Goal: Information Seeking & Learning: Learn about a topic

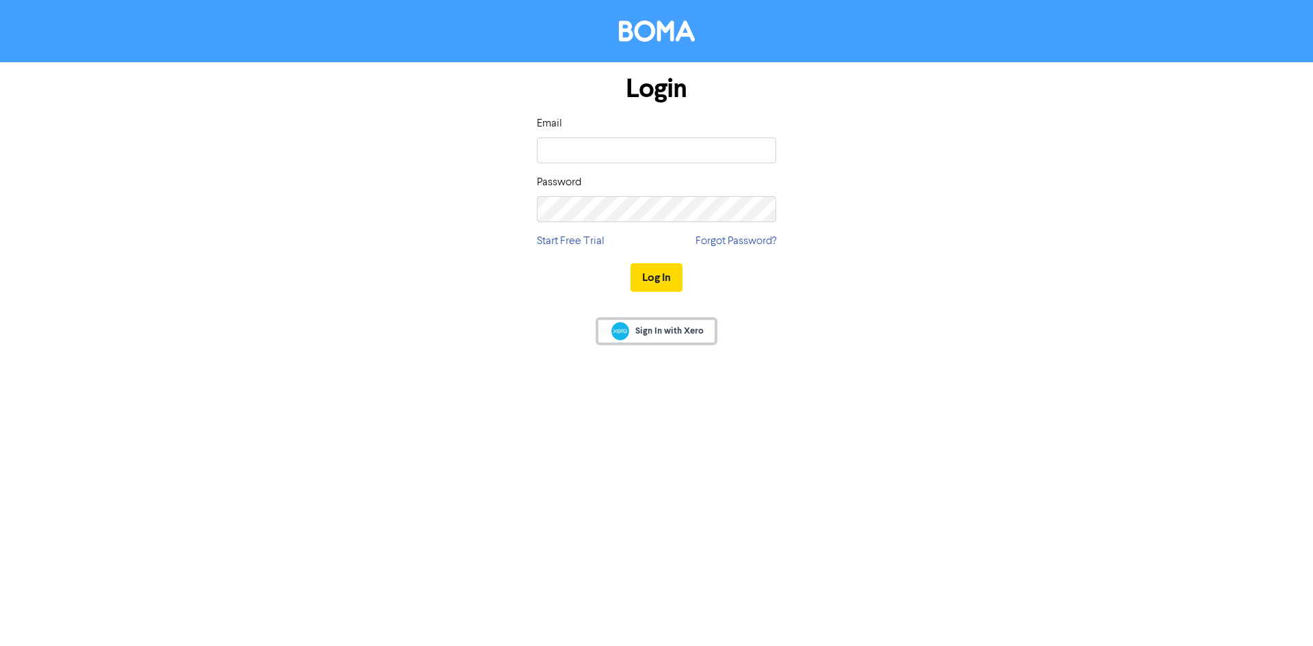
click at [664, 326] on span "Sign In with Xero" at bounding box center [669, 331] width 68 height 12
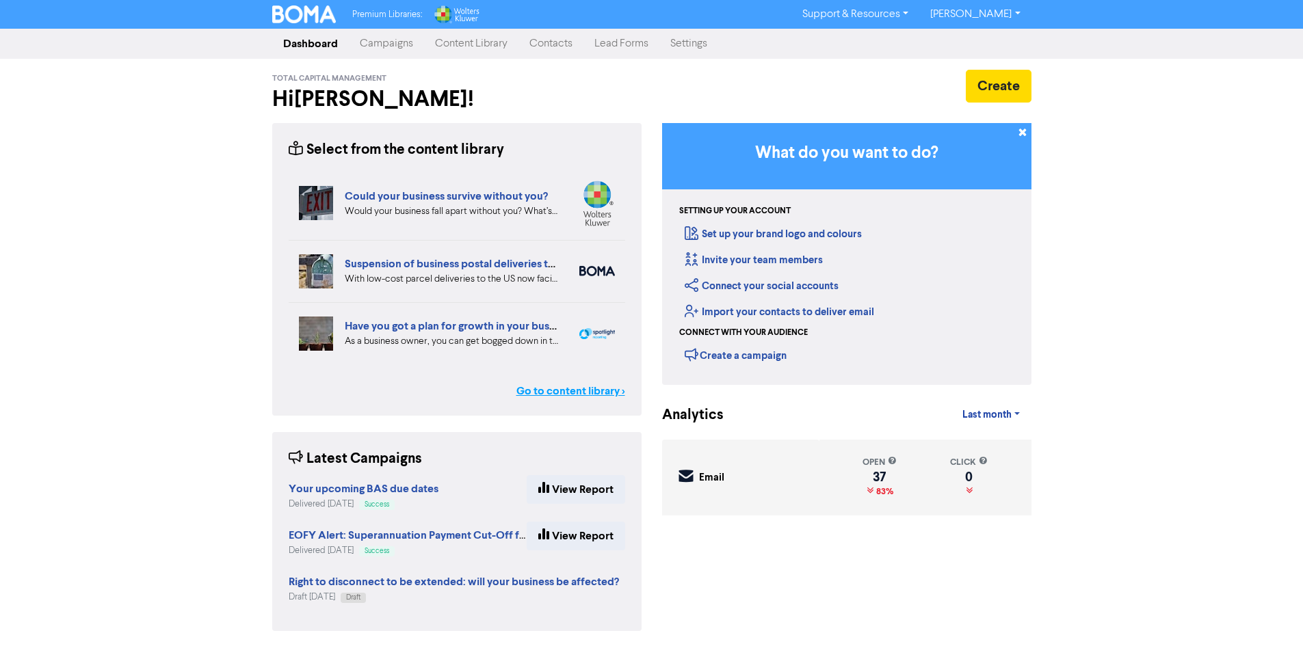
click at [566, 384] on link "Go to content library >" at bounding box center [570, 391] width 109 height 16
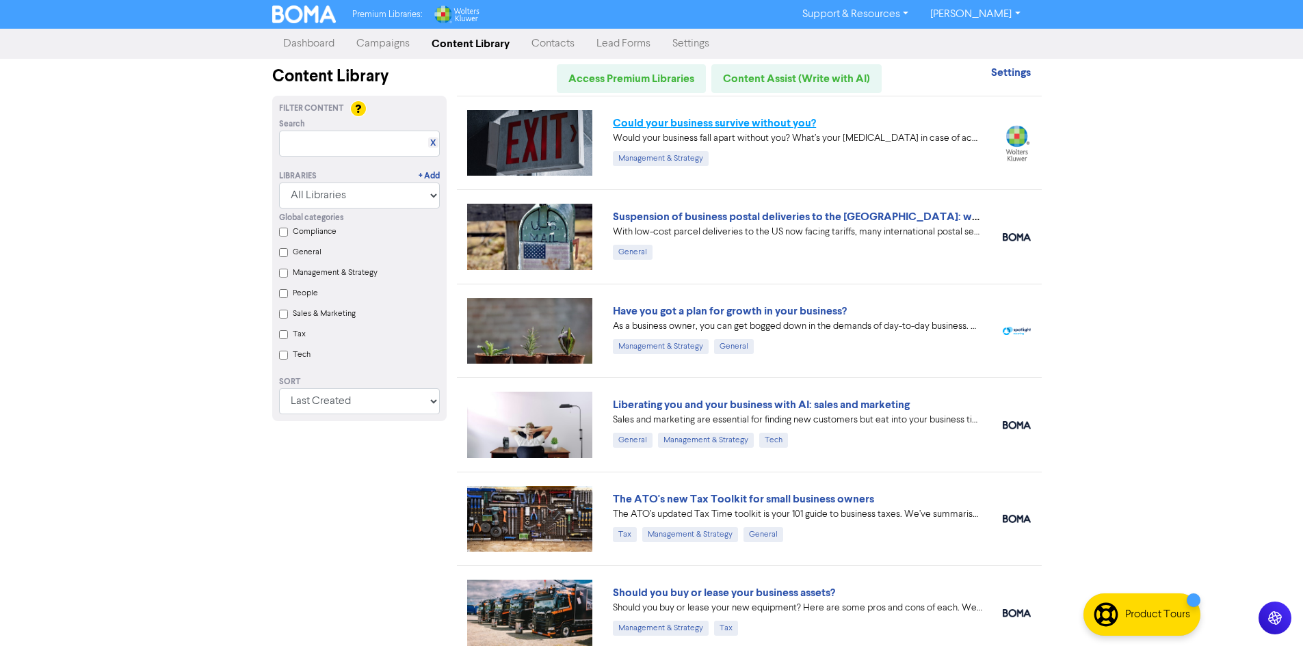
click at [715, 129] on link "Could your business survive without you?" at bounding box center [714, 123] width 203 height 14
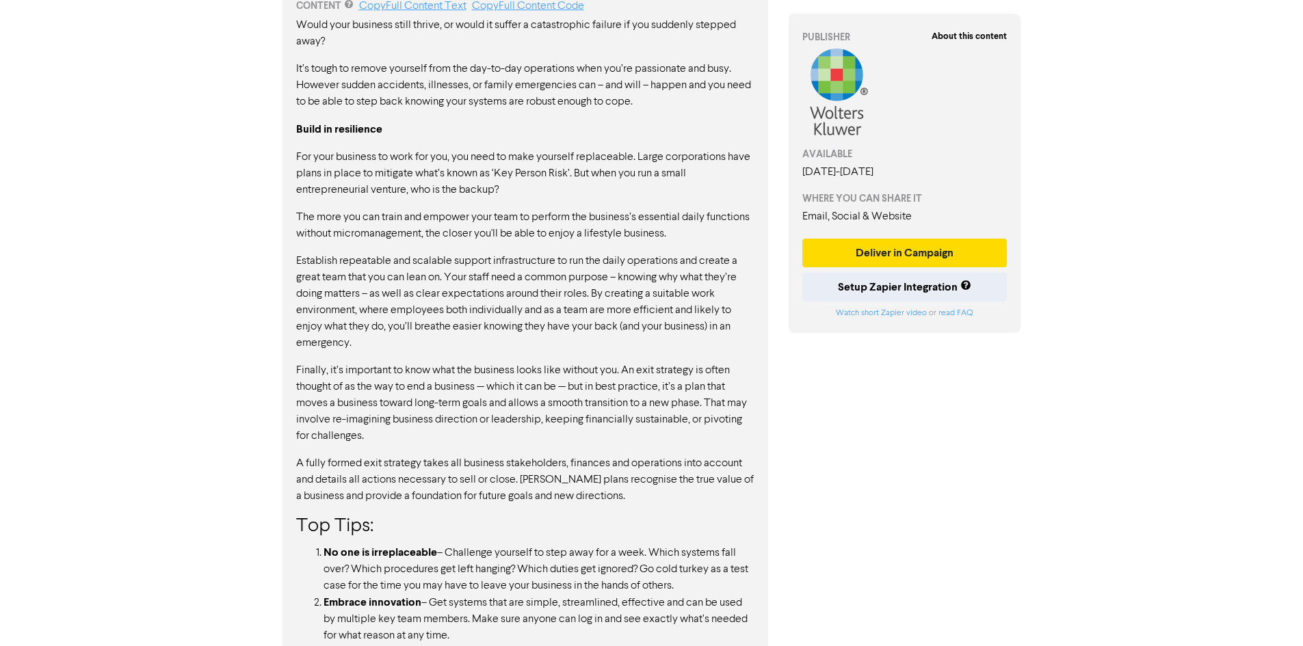
scroll to position [819, 0]
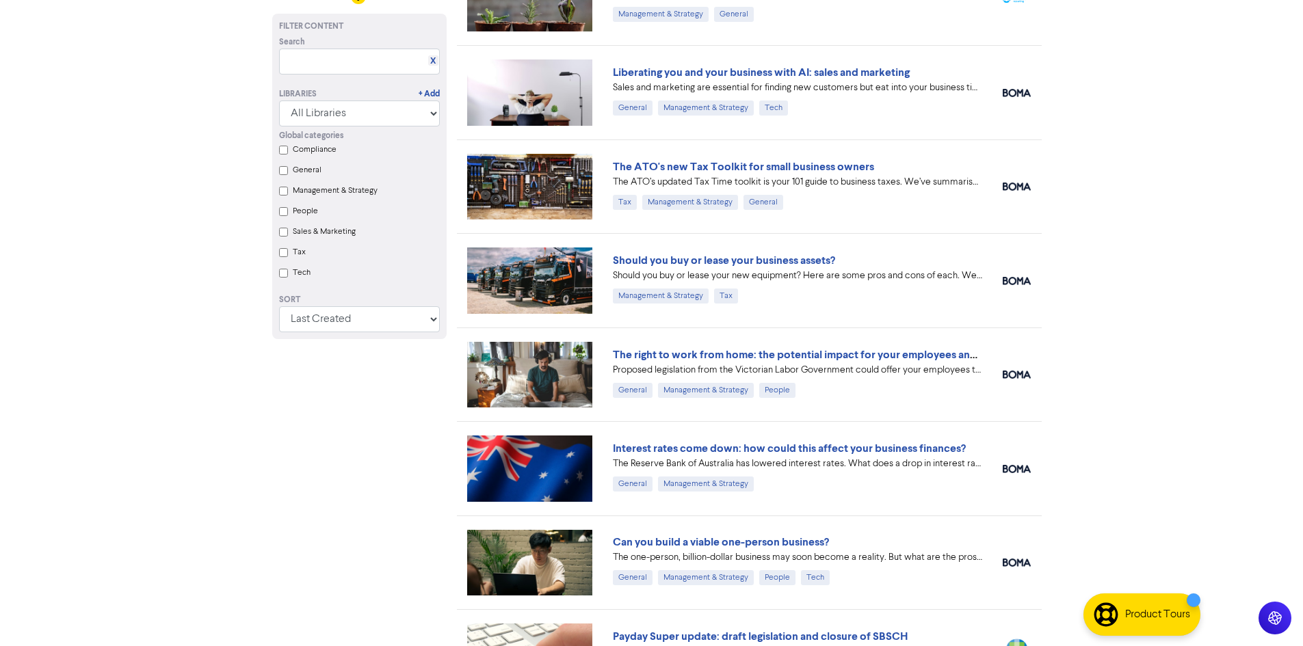
scroll to position [342, 0]
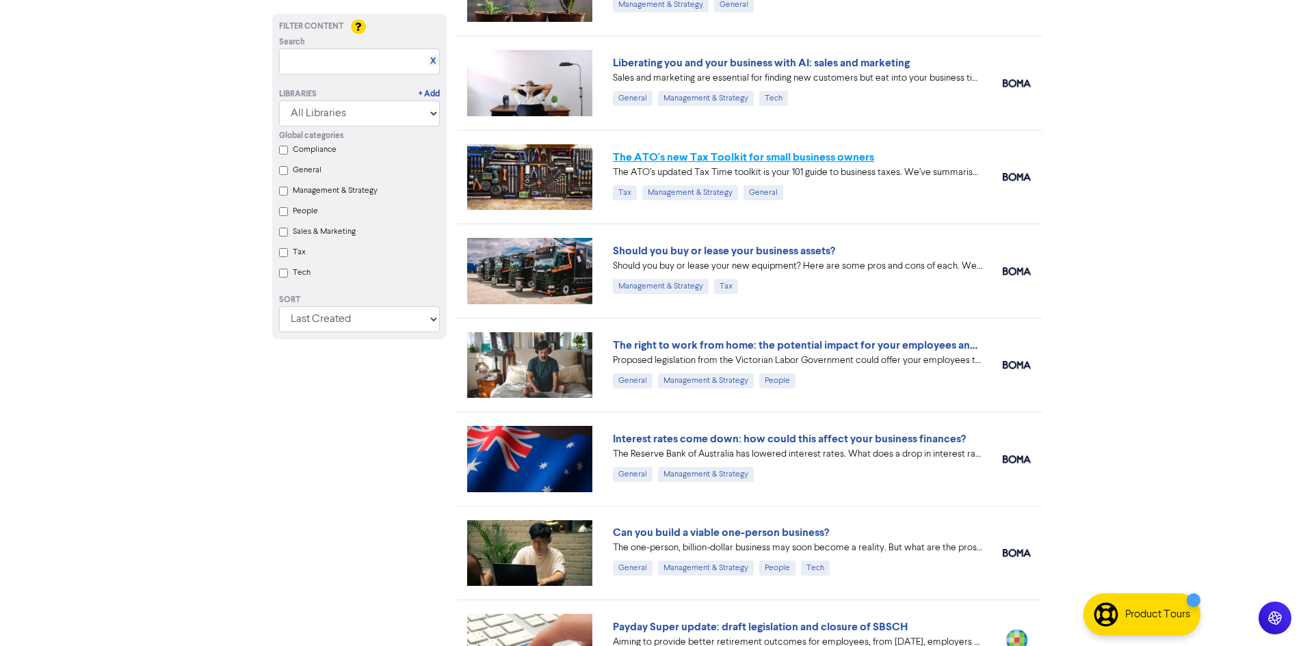
click at [838, 153] on link "The ATO's new Tax Toolkit for small business owners" at bounding box center [743, 157] width 261 height 14
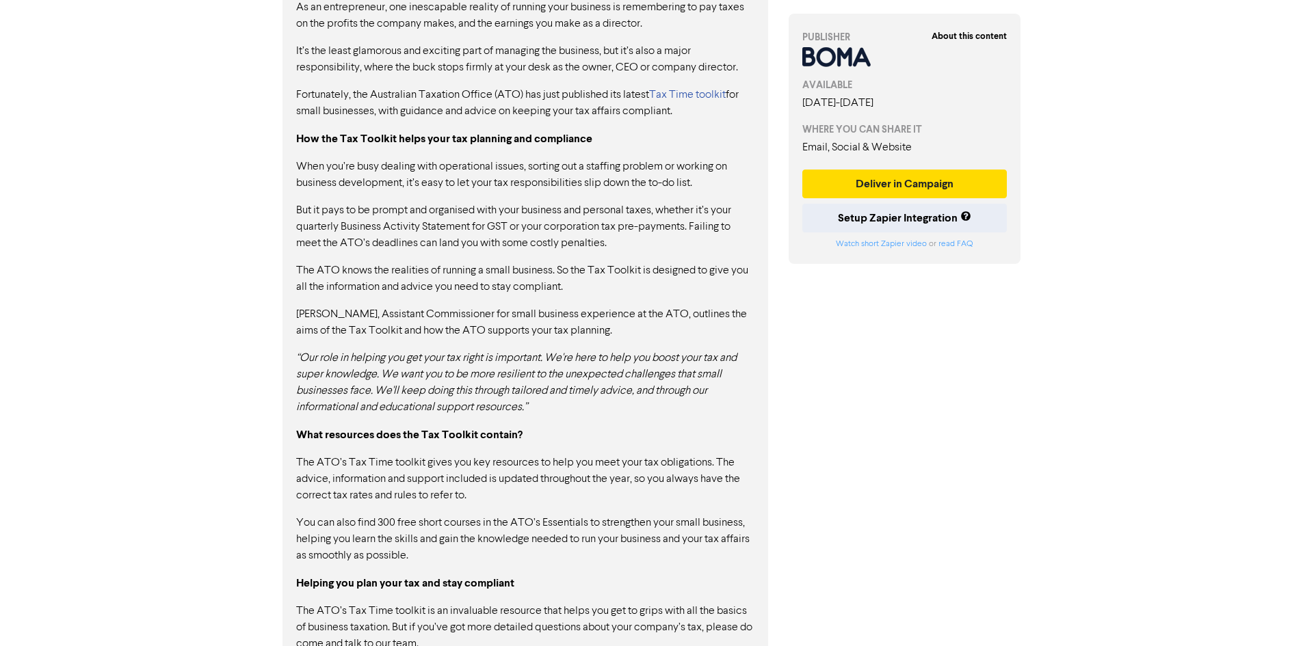
scroll to position [821, 0]
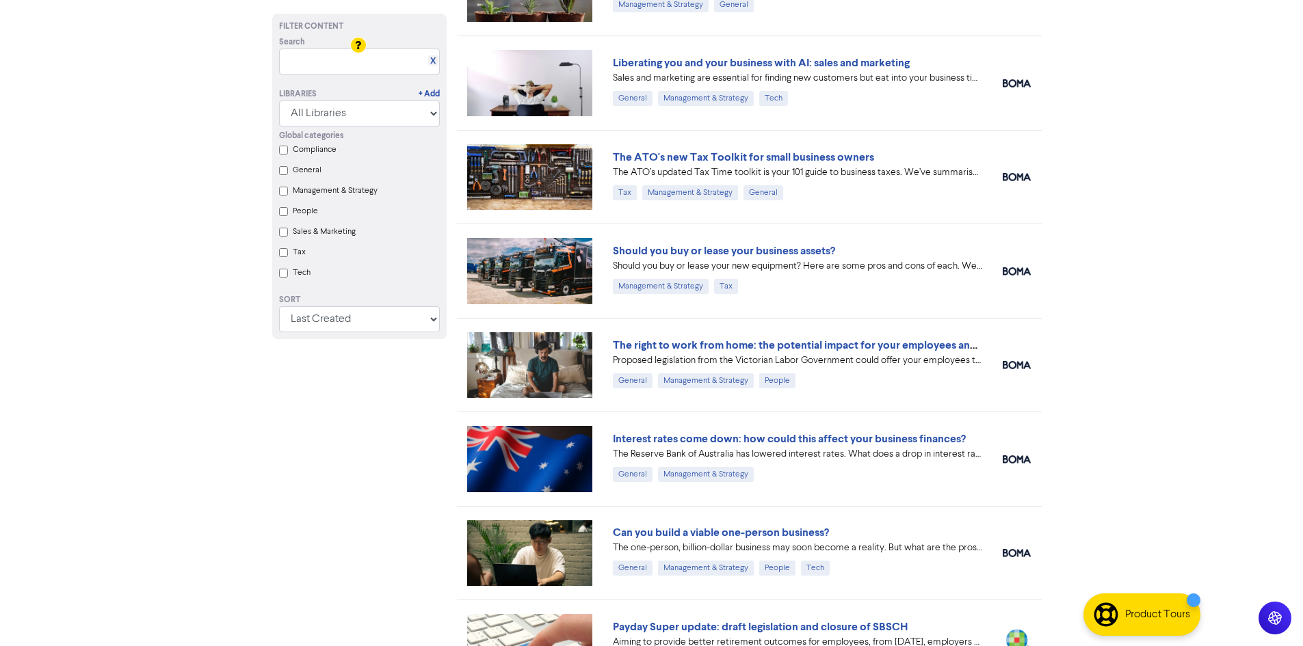
scroll to position [410, 0]
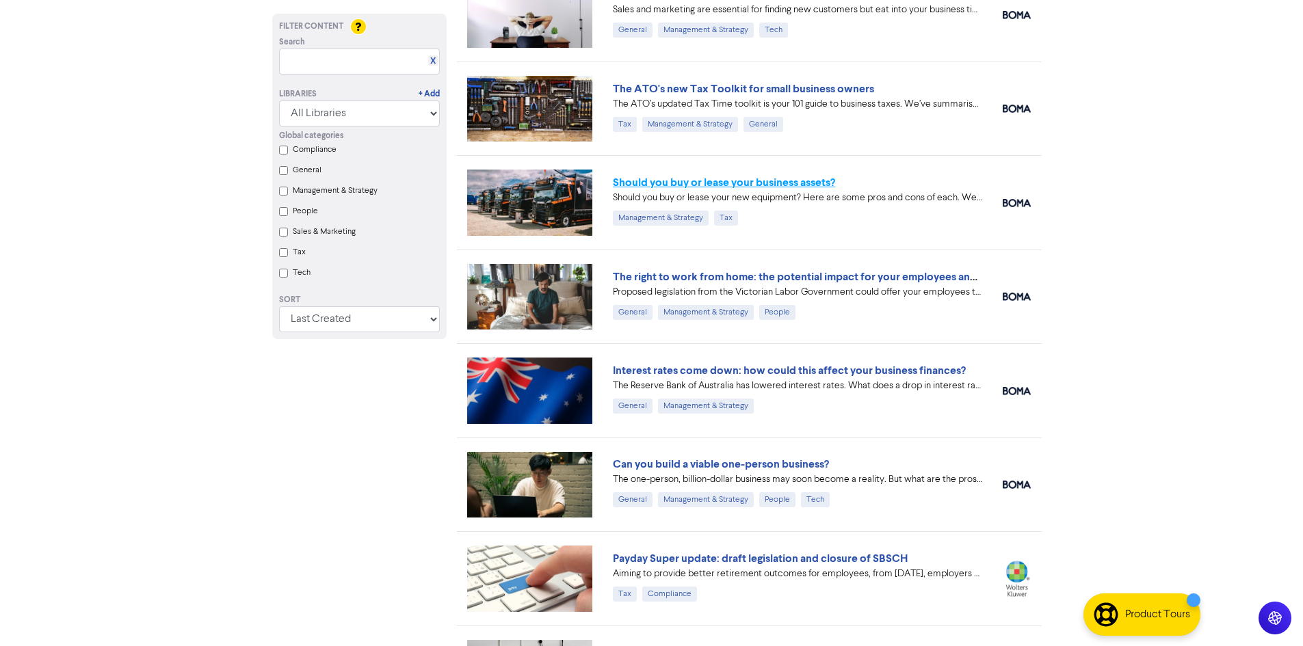
click at [797, 186] on link "Should you buy or lease your business assets?" at bounding box center [724, 183] width 222 height 14
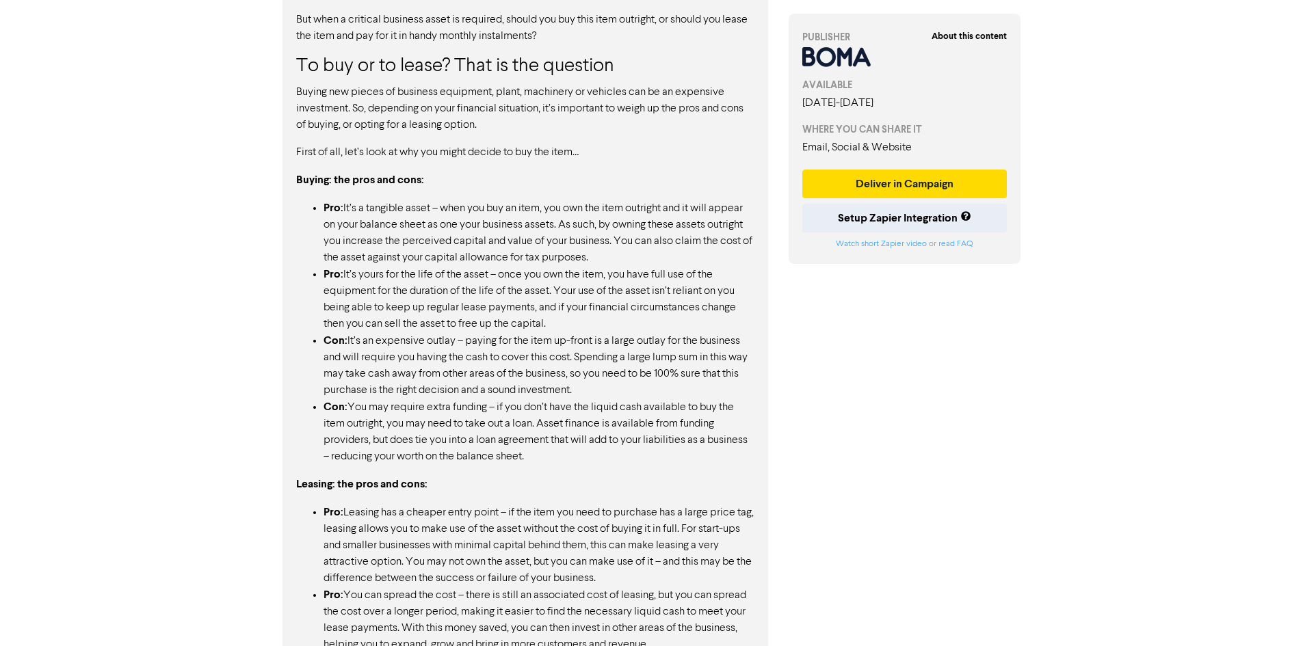
scroll to position [821, 0]
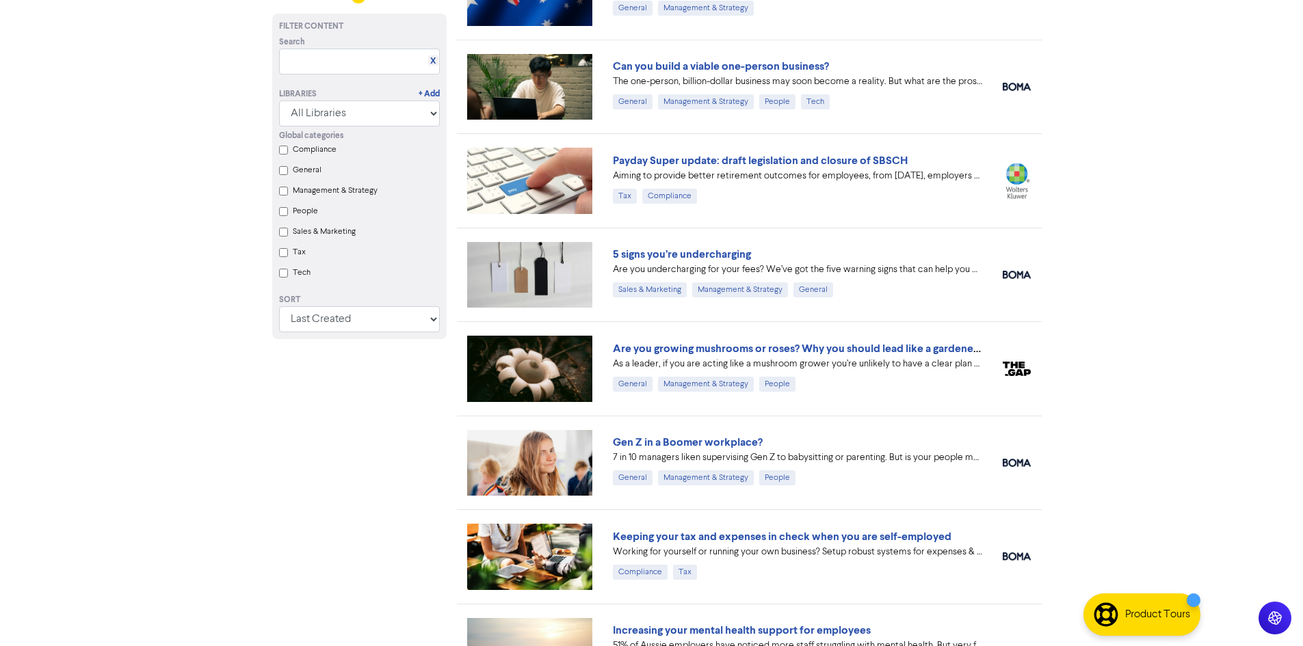
scroll to position [821, 0]
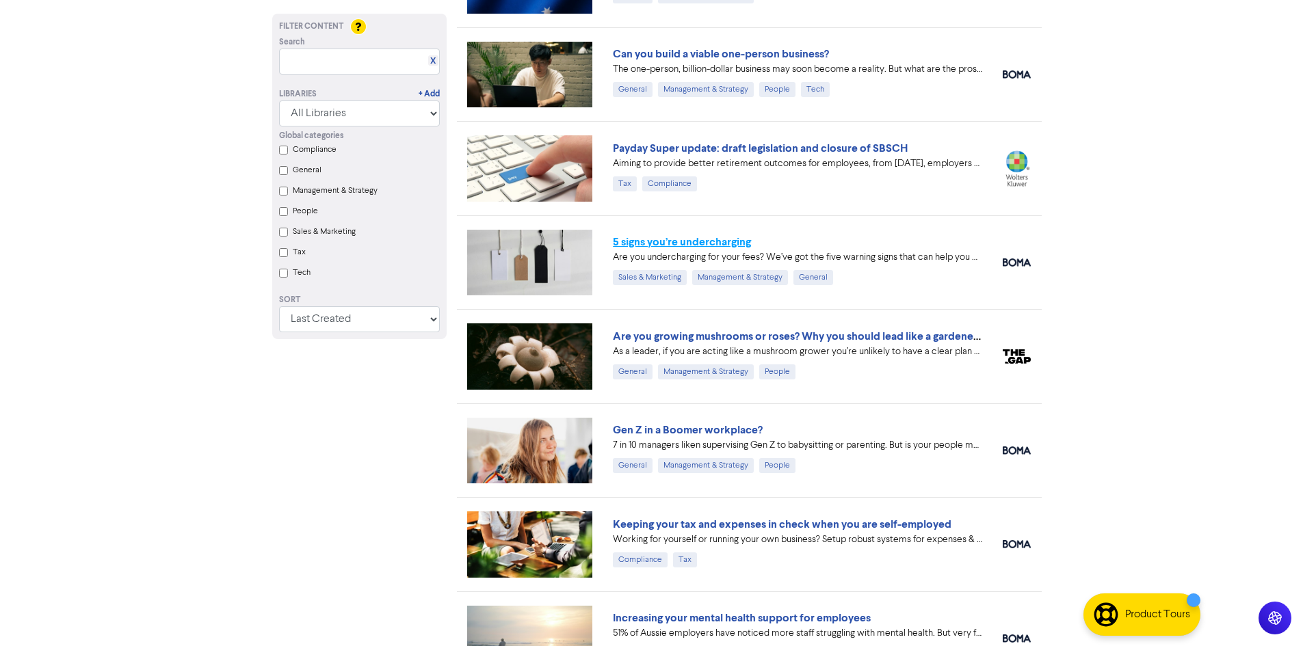
click at [722, 243] on link "5 signs you’re undercharging" at bounding box center [682, 242] width 138 height 14
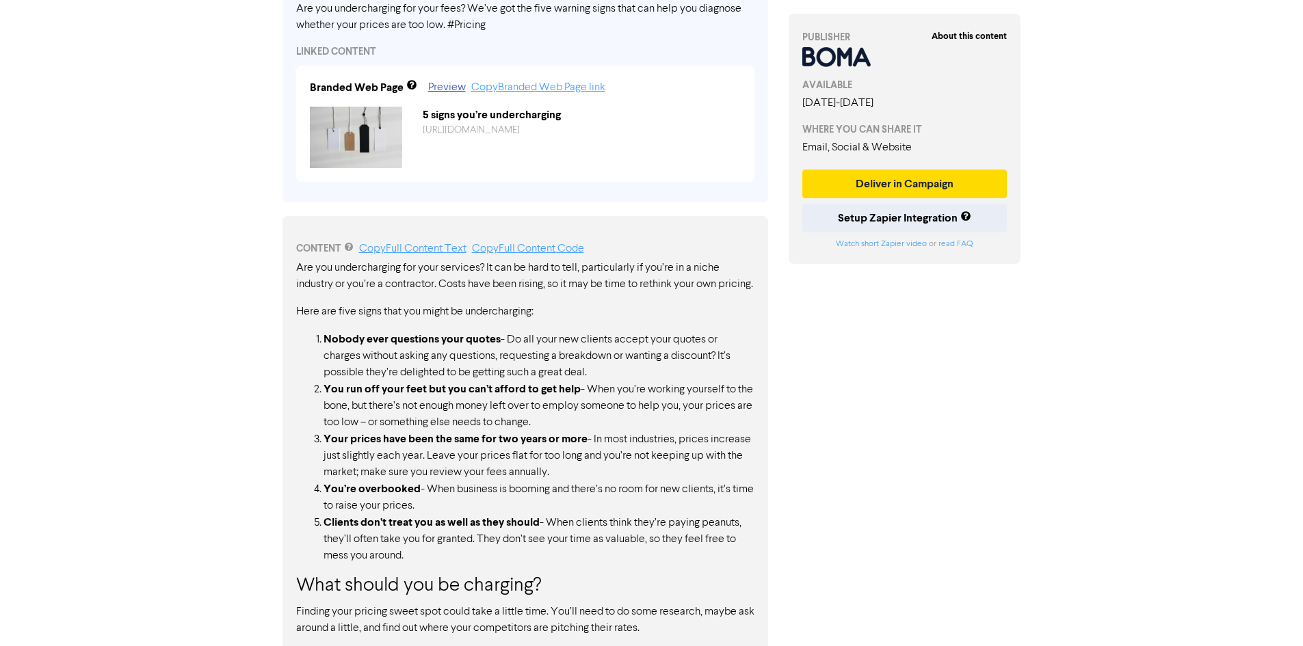
scroll to position [568, 0]
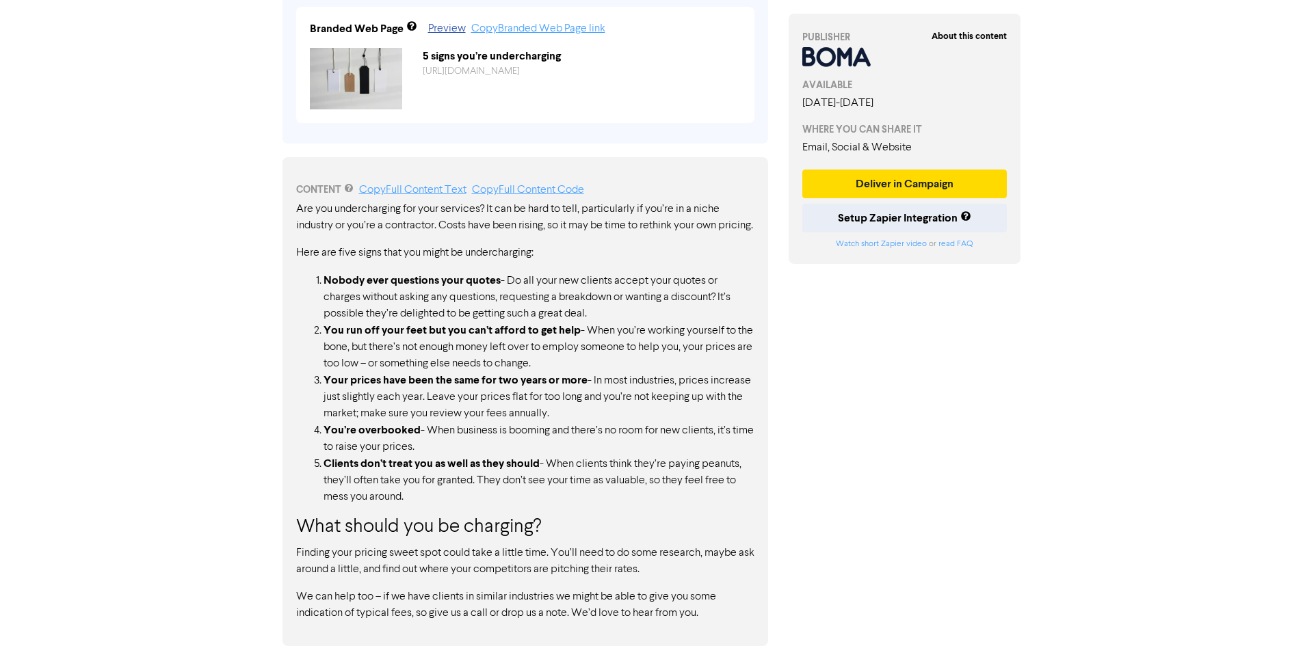
scroll to position [821, 0]
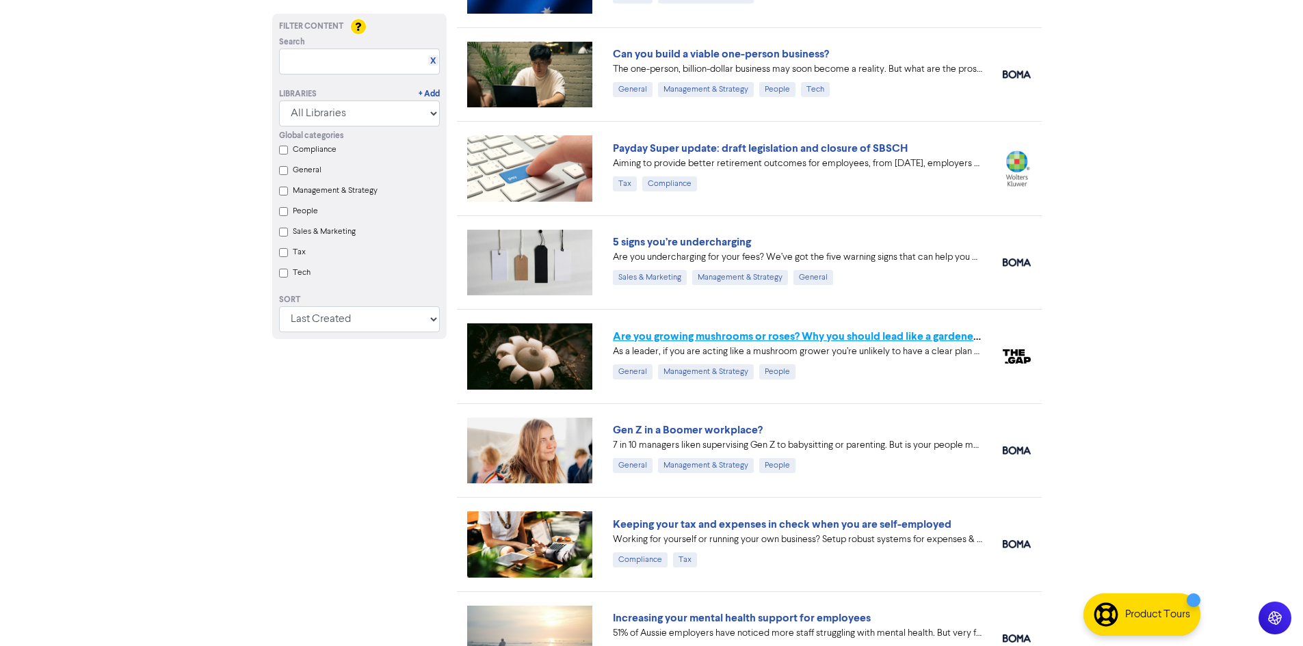
click at [757, 339] on link "Are you growing mushrooms or roses? Why you should lead like a gardener, not a …" at bounding box center [829, 337] width 432 height 14
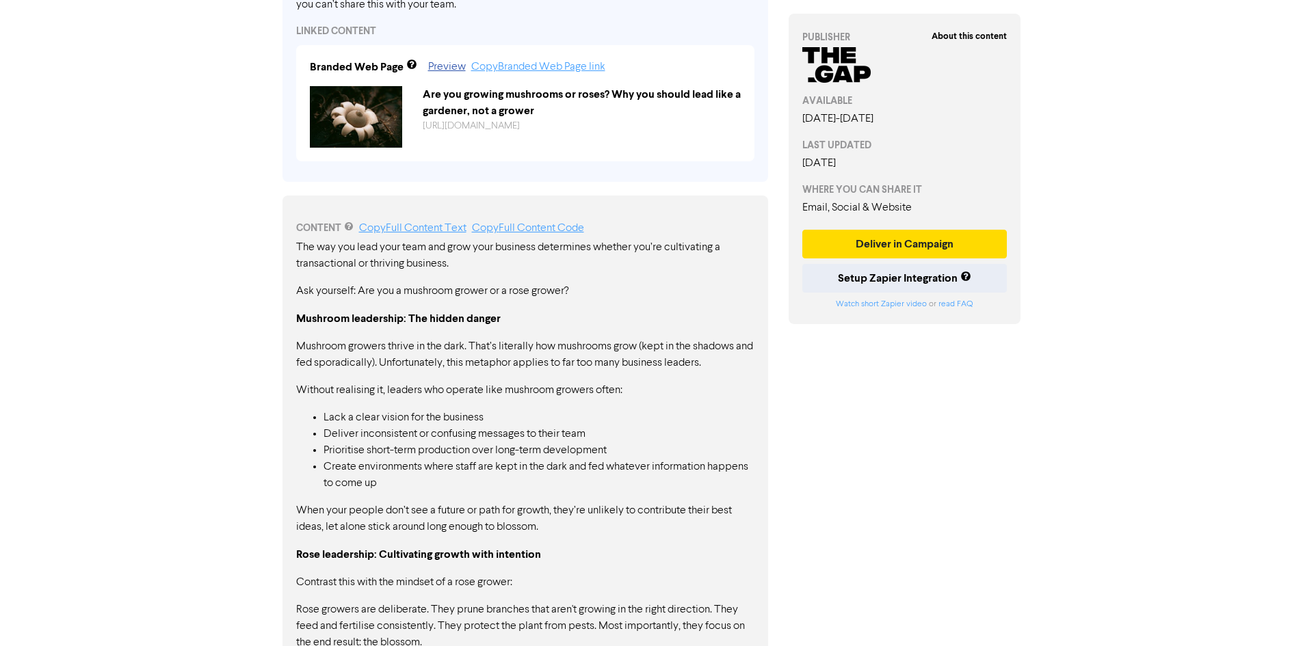
scroll to position [547, 0]
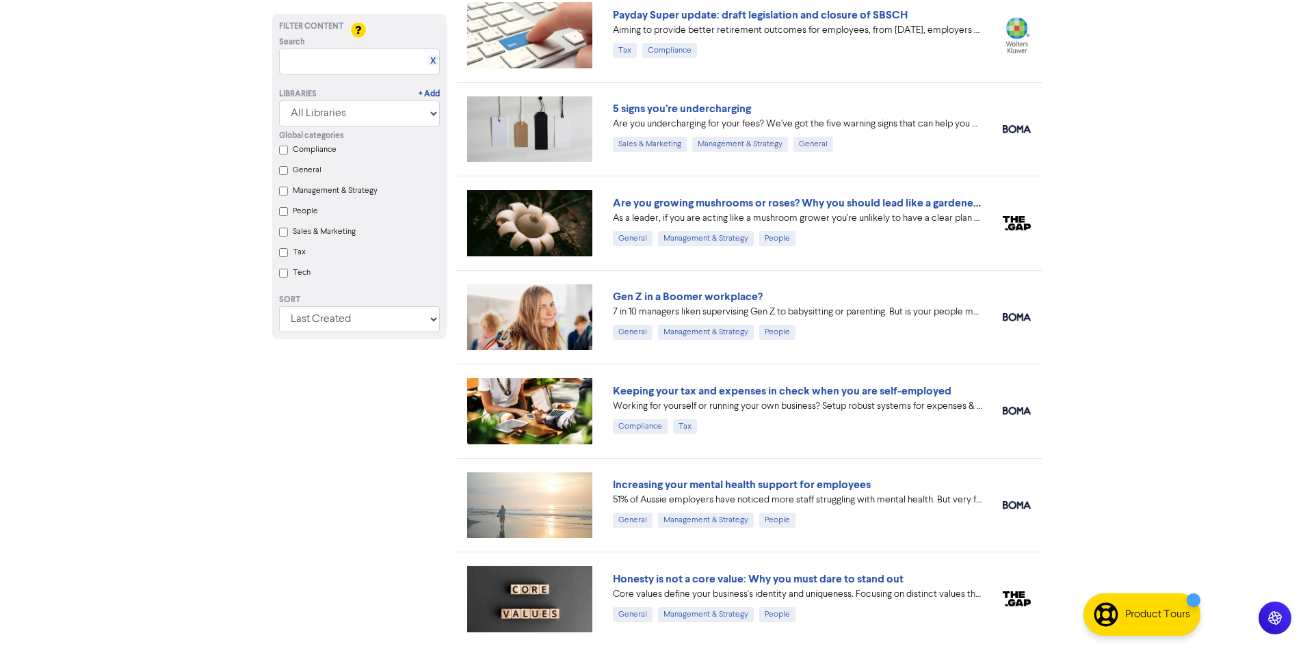
scroll to position [958, 0]
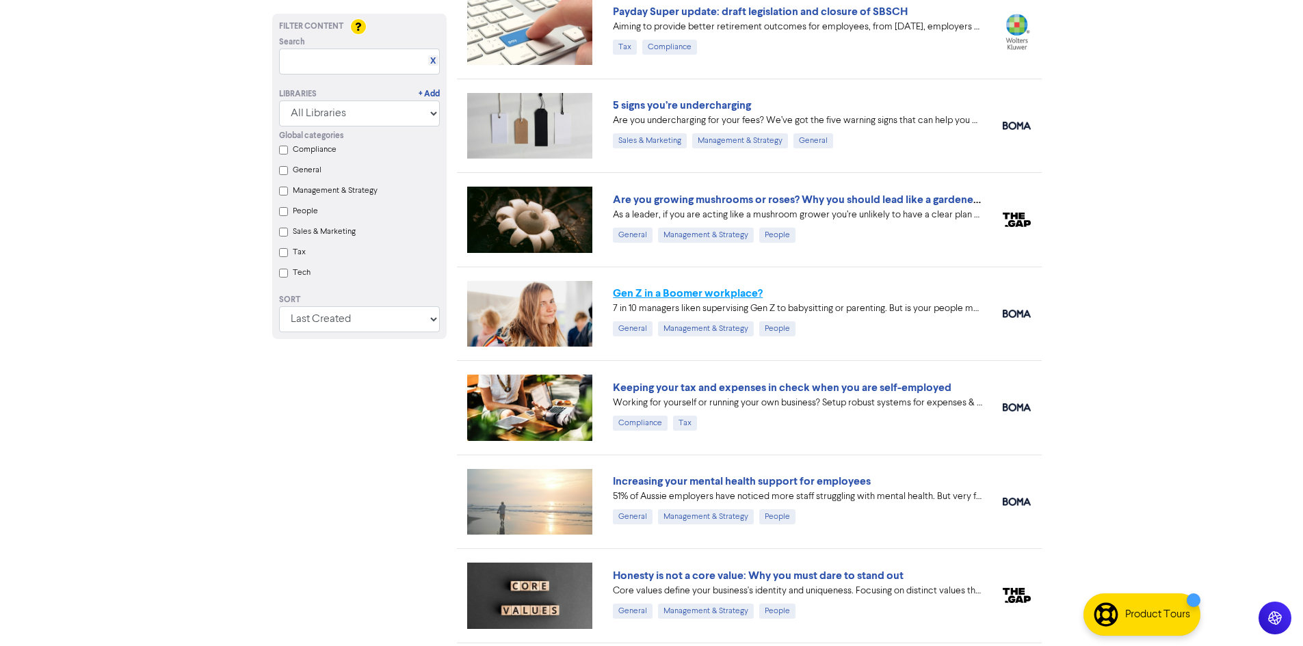
click at [756, 287] on link "Gen Z in a Boomer workplace?" at bounding box center [688, 294] width 150 height 14
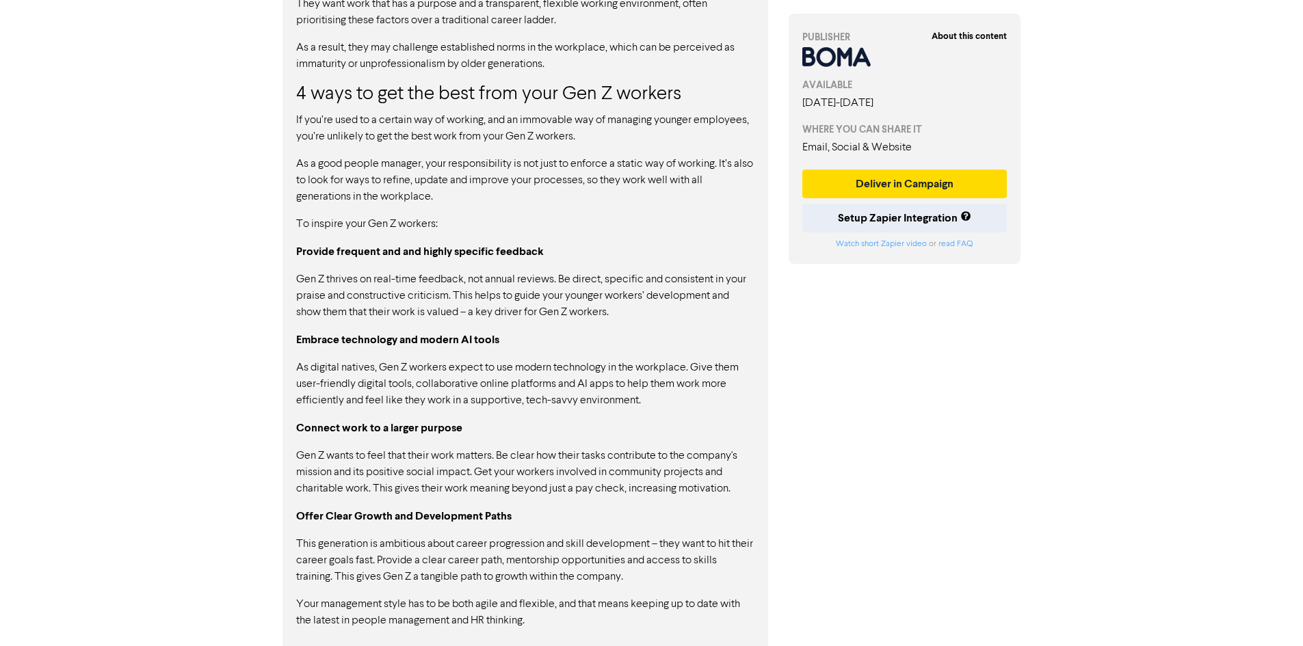
scroll to position [1225, 0]
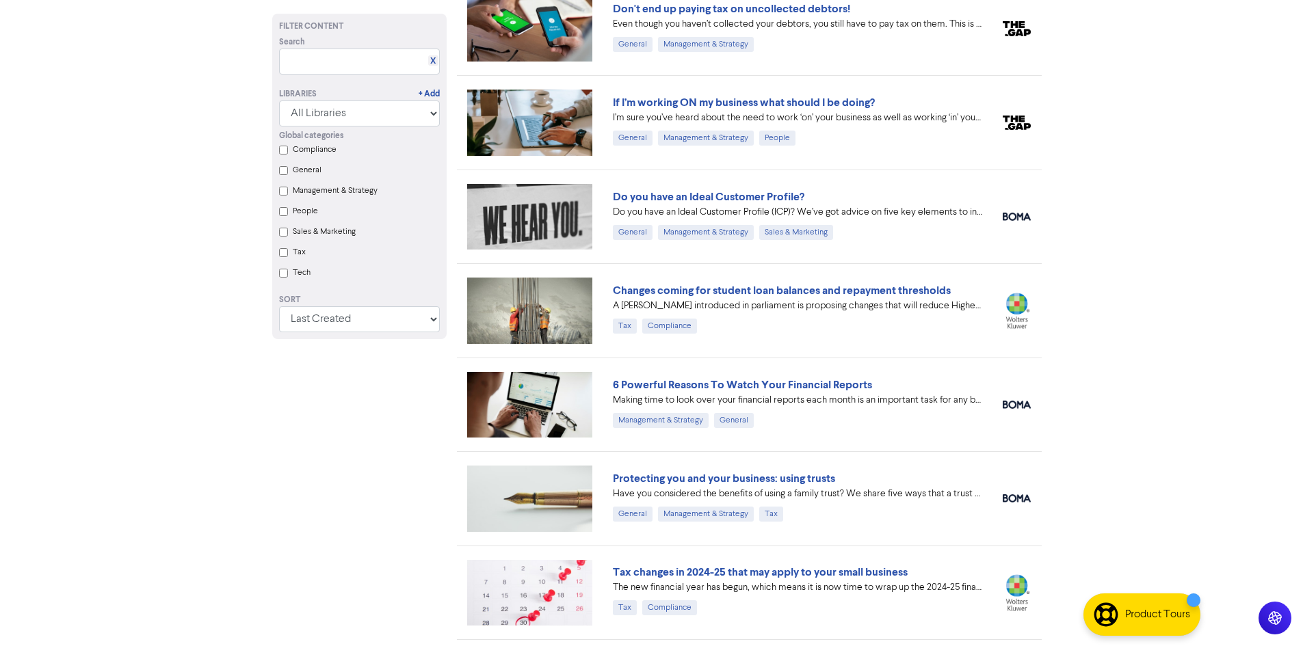
scroll to position [1915, 0]
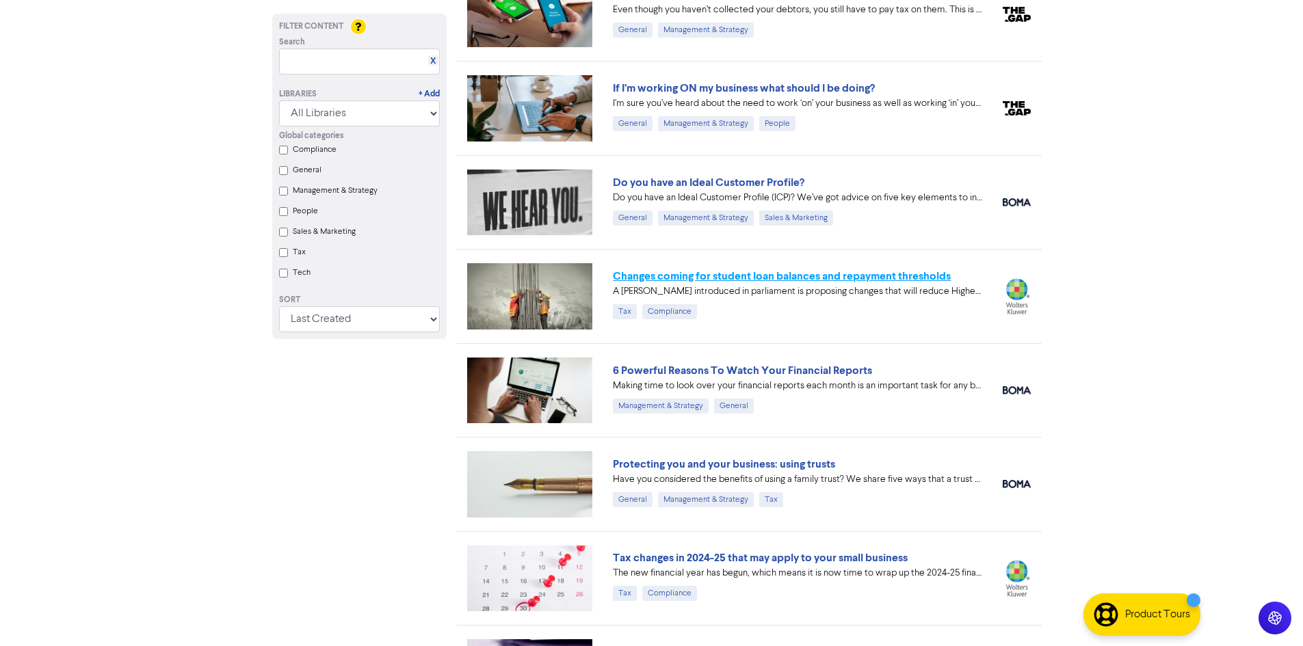
click at [752, 274] on link "Changes coming for student loan balances and repayment thresholds" at bounding box center [782, 276] width 338 height 14
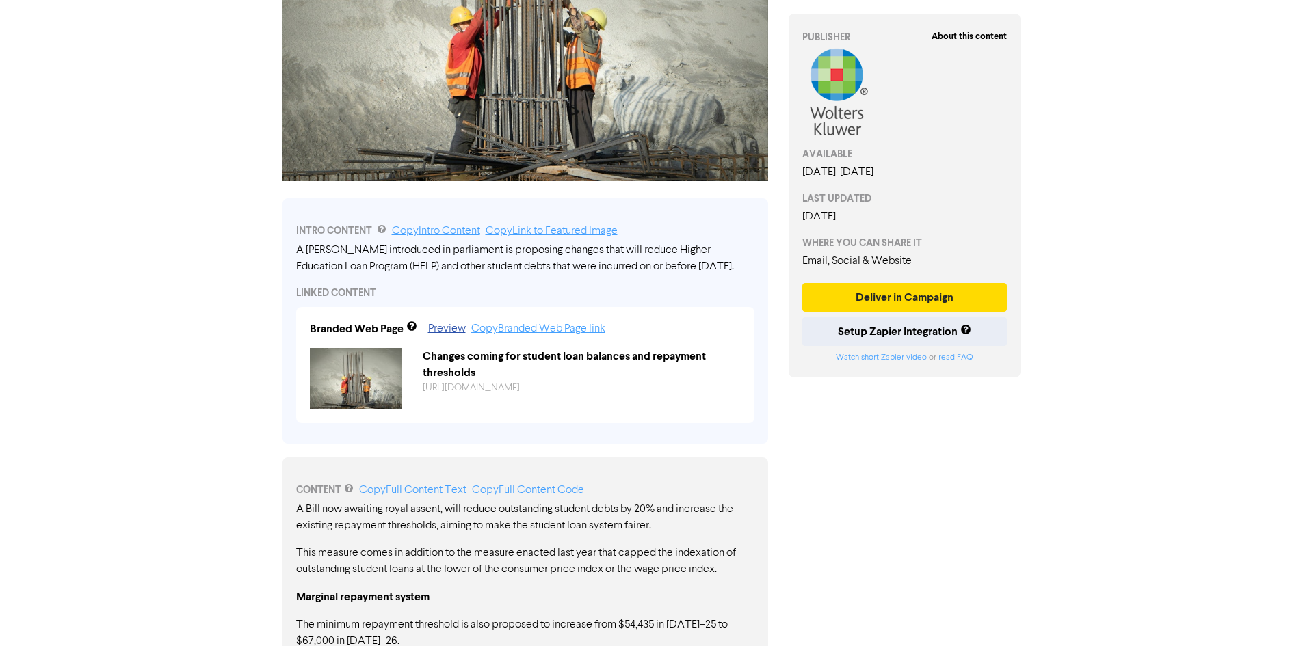
scroll to position [565, 0]
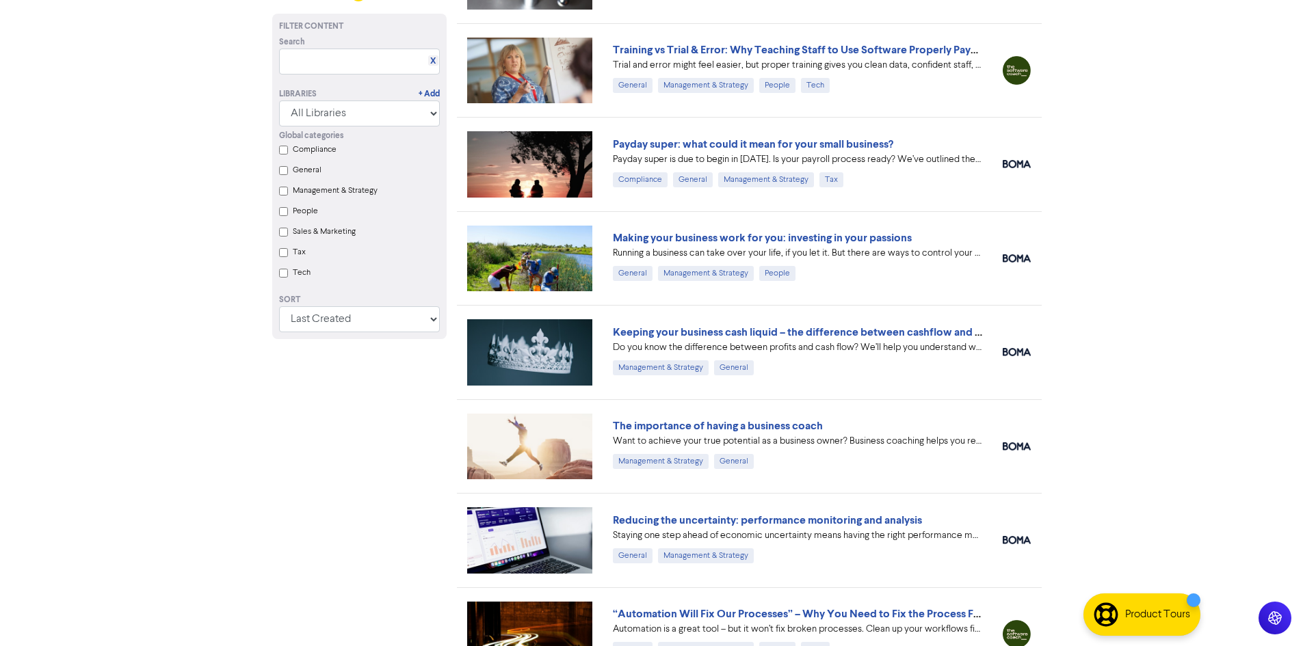
scroll to position [5433, 0]
click at [850, 332] on link "Keeping your business cash liquid – the difference between cashflow and profit" at bounding box center [808, 332] width 391 height 14
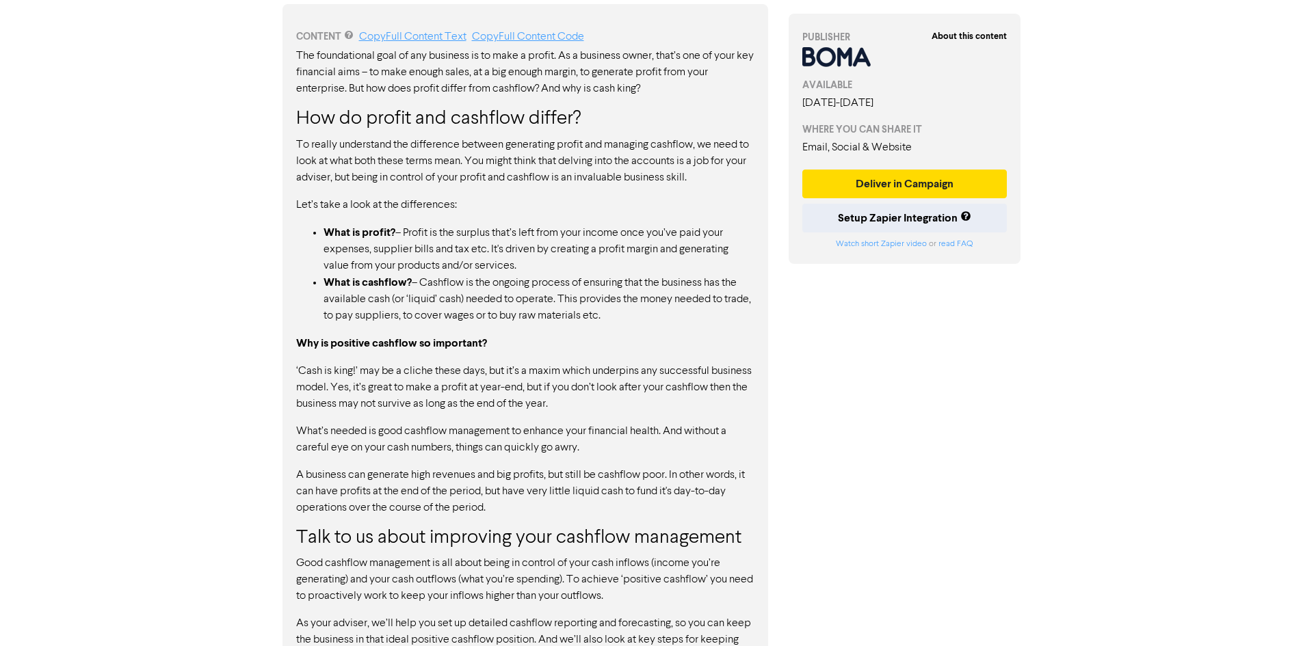
scroll to position [814, 0]
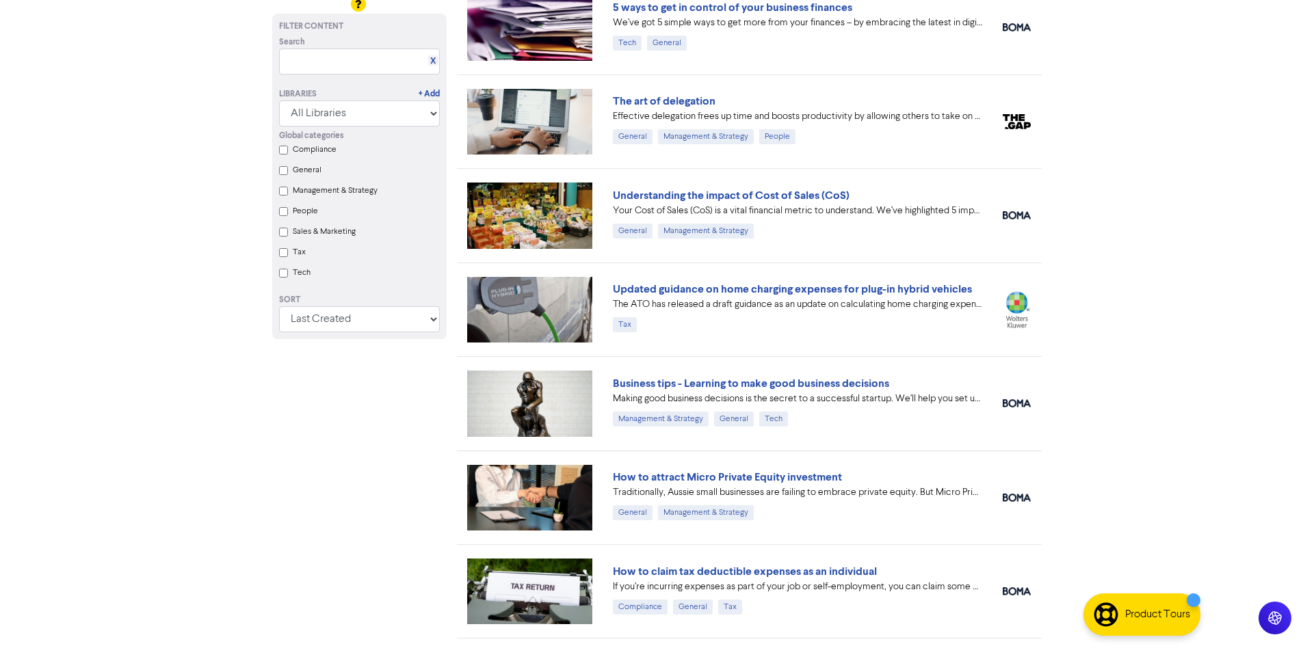
scroll to position [2150, 0]
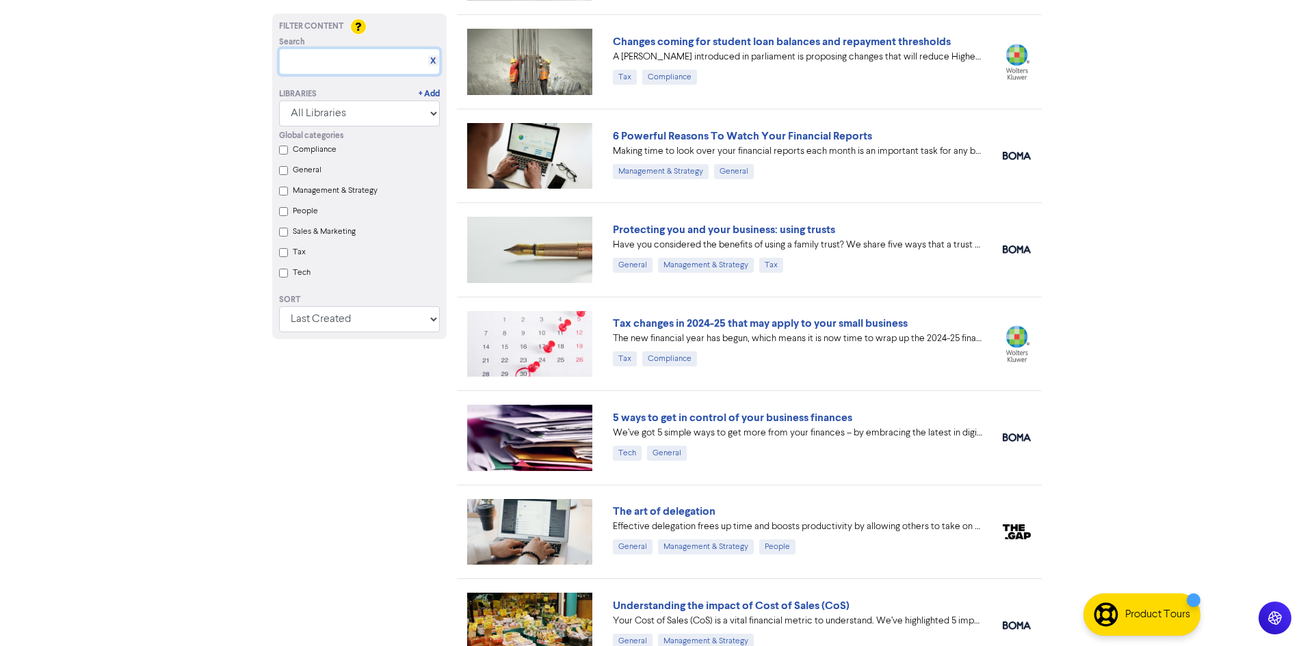
click at [368, 58] on input "text" at bounding box center [359, 62] width 161 height 26
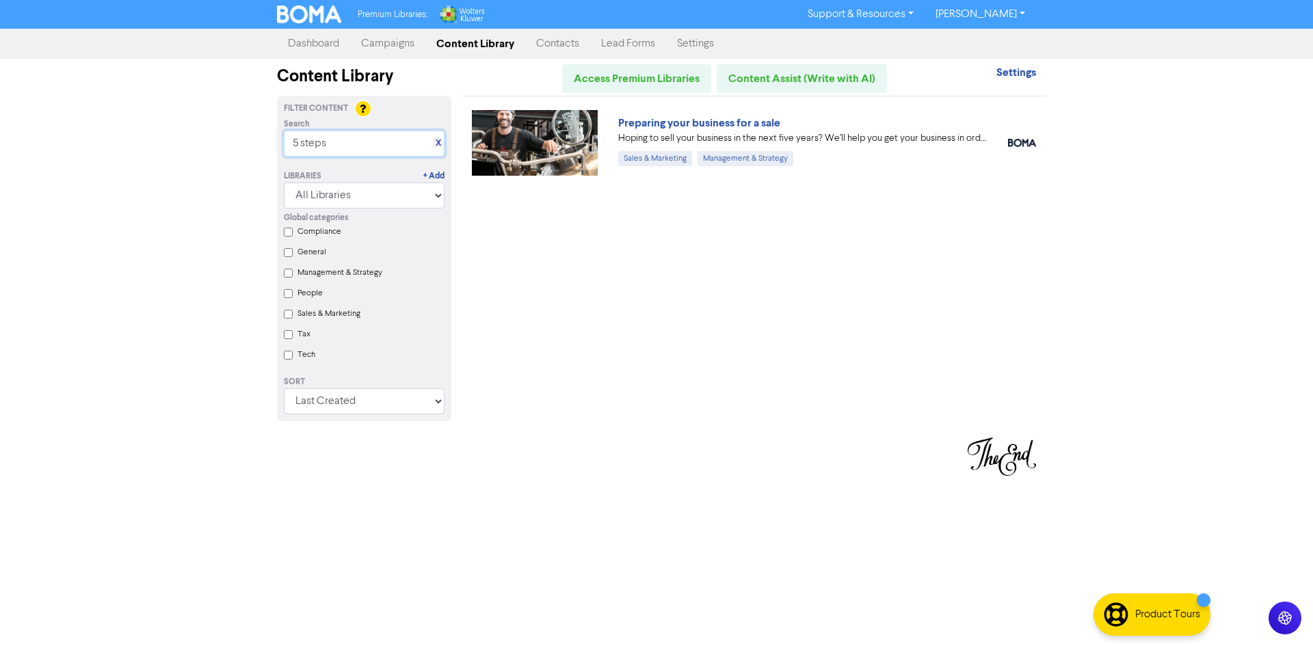
drag, startPoint x: 353, startPoint y: 147, endPoint x: 255, endPoint y: 134, distance: 98.7
click at [255, 134] on div "Premium Libraries: Support & Resources Video Tutorials FAQ & Guides Marketing E…" at bounding box center [656, 323] width 1313 height 646
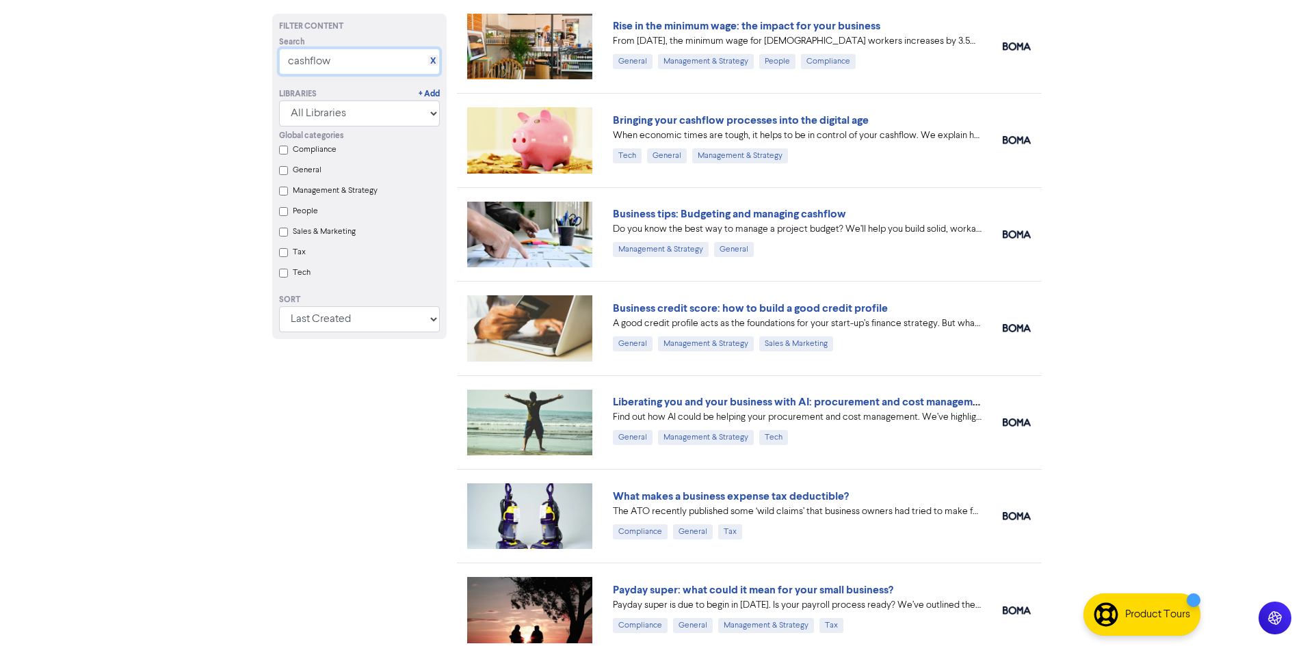
scroll to position [1279, 0]
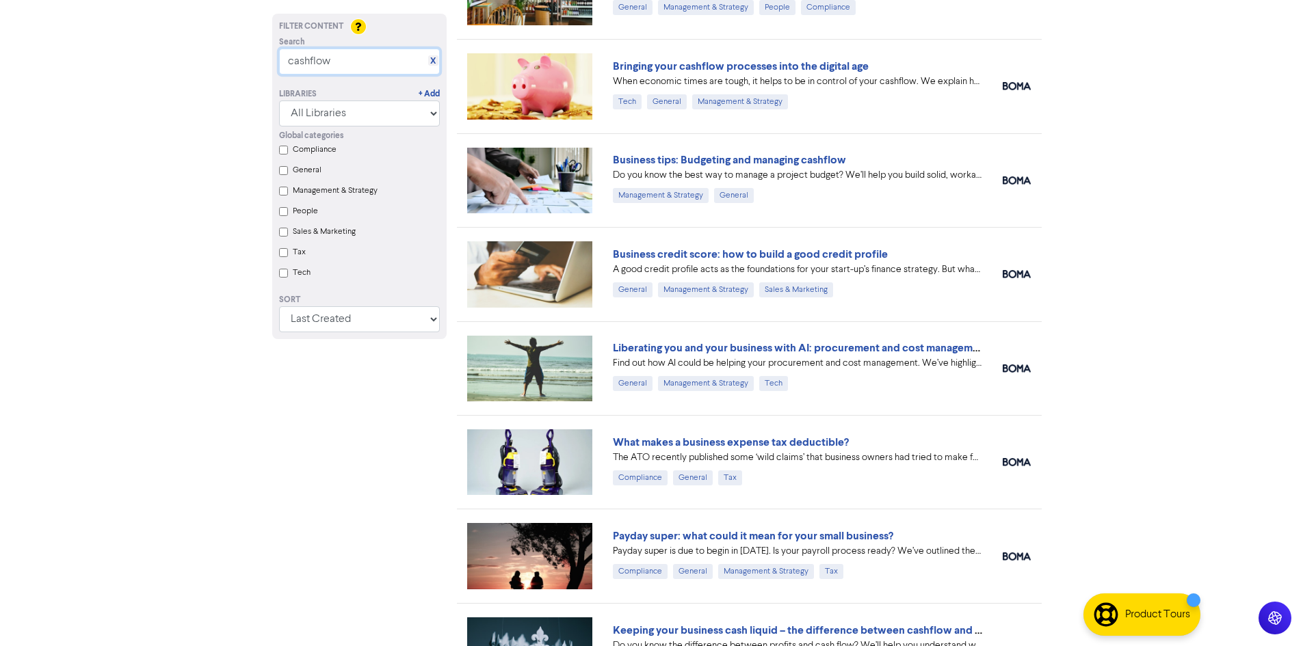
type input "cashflow"
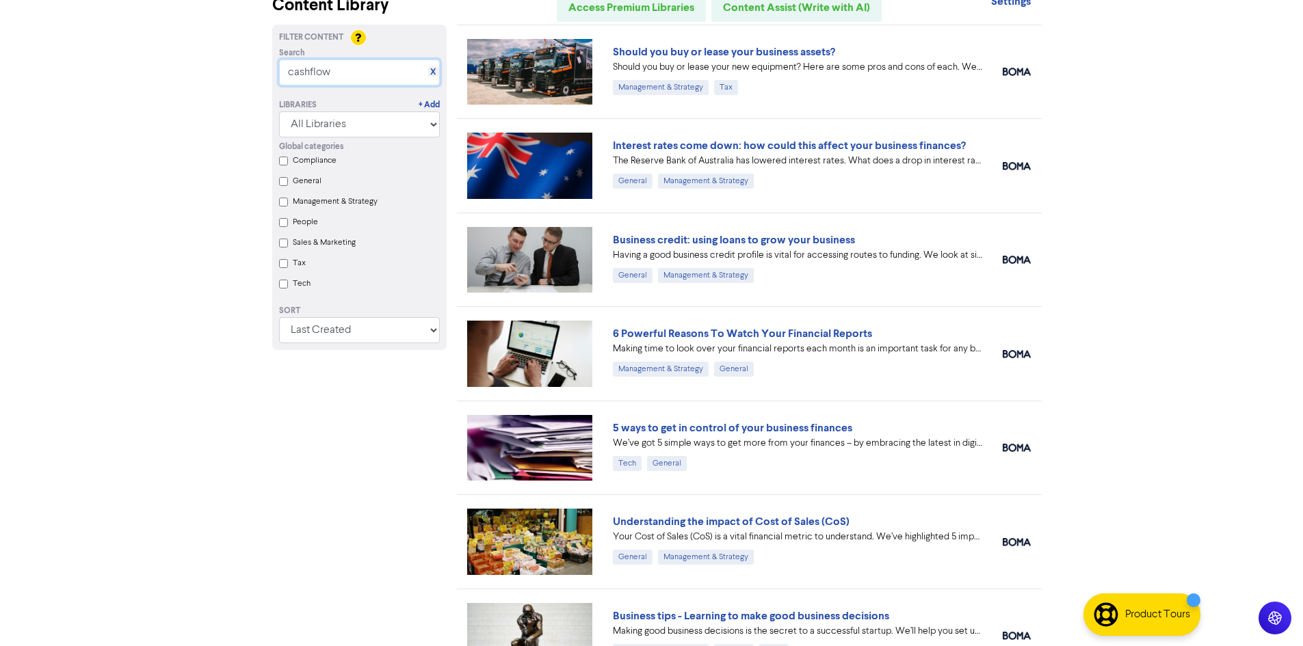
scroll to position [0, 0]
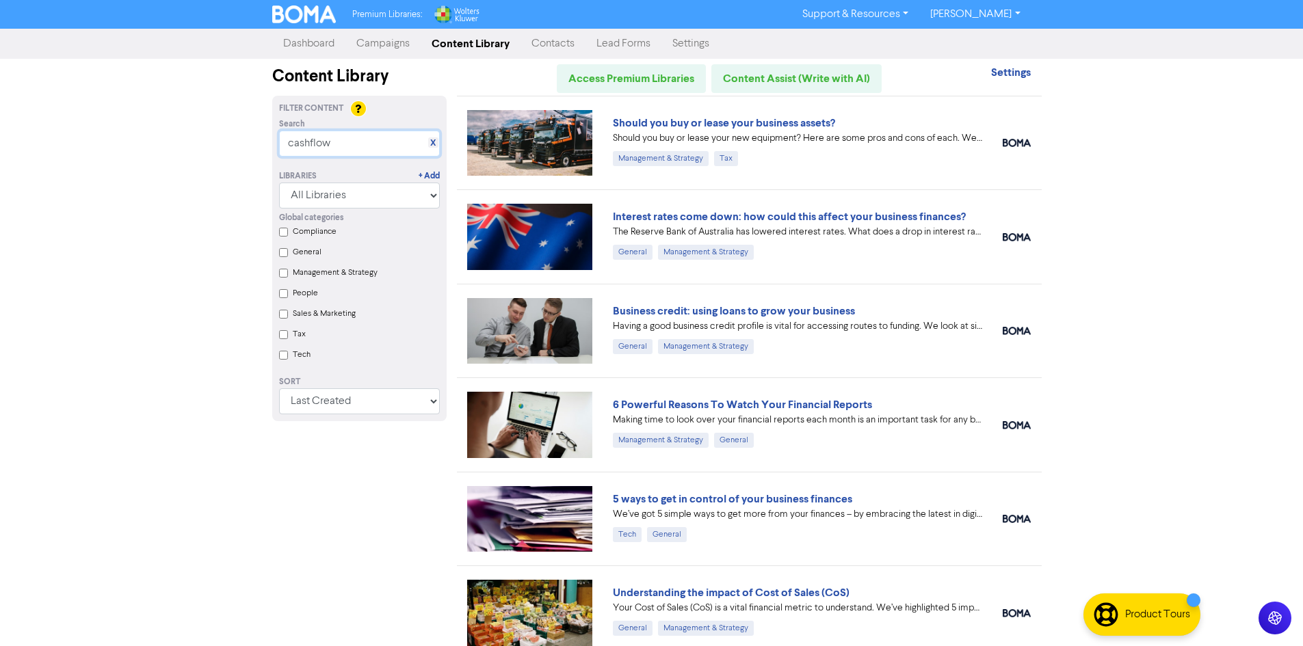
click at [431, 137] on input "cashflow" at bounding box center [359, 144] width 161 height 26
click at [434, 137] on div "X" at bounding box center [433, 142] width 10 height 10
click at [434, 138] on link "X" at bounding box center [432, 143] width 5 height 10
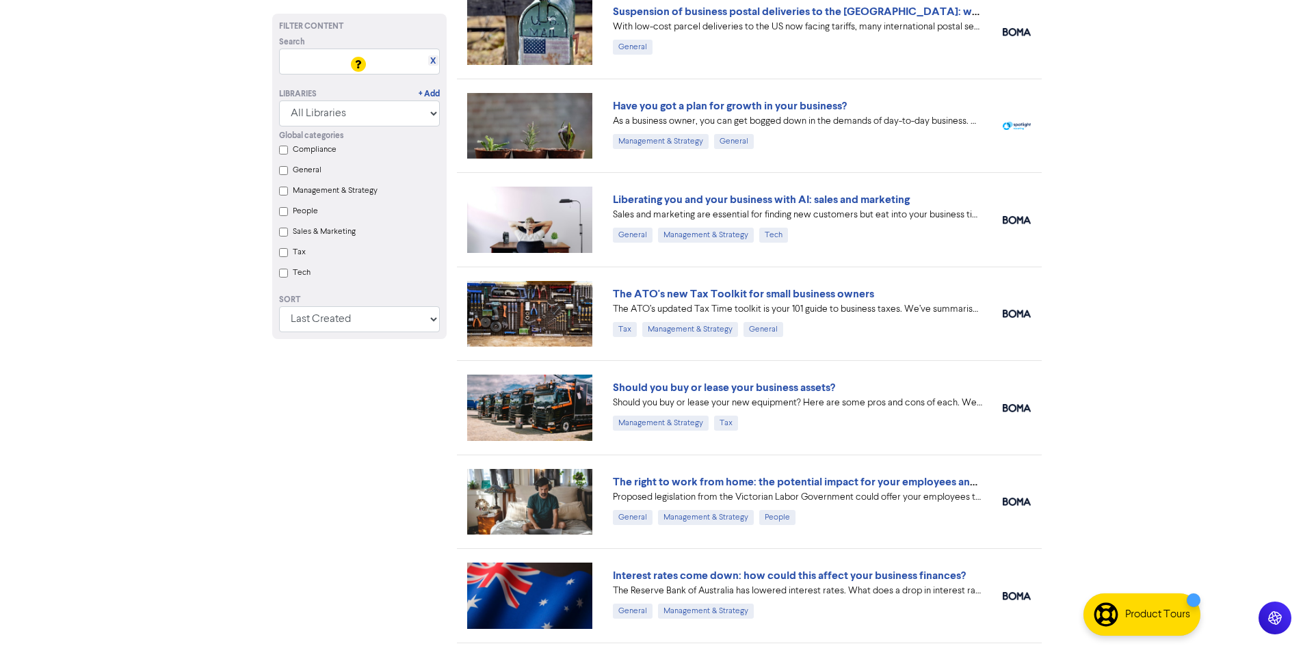
scroll to position [390, 0]
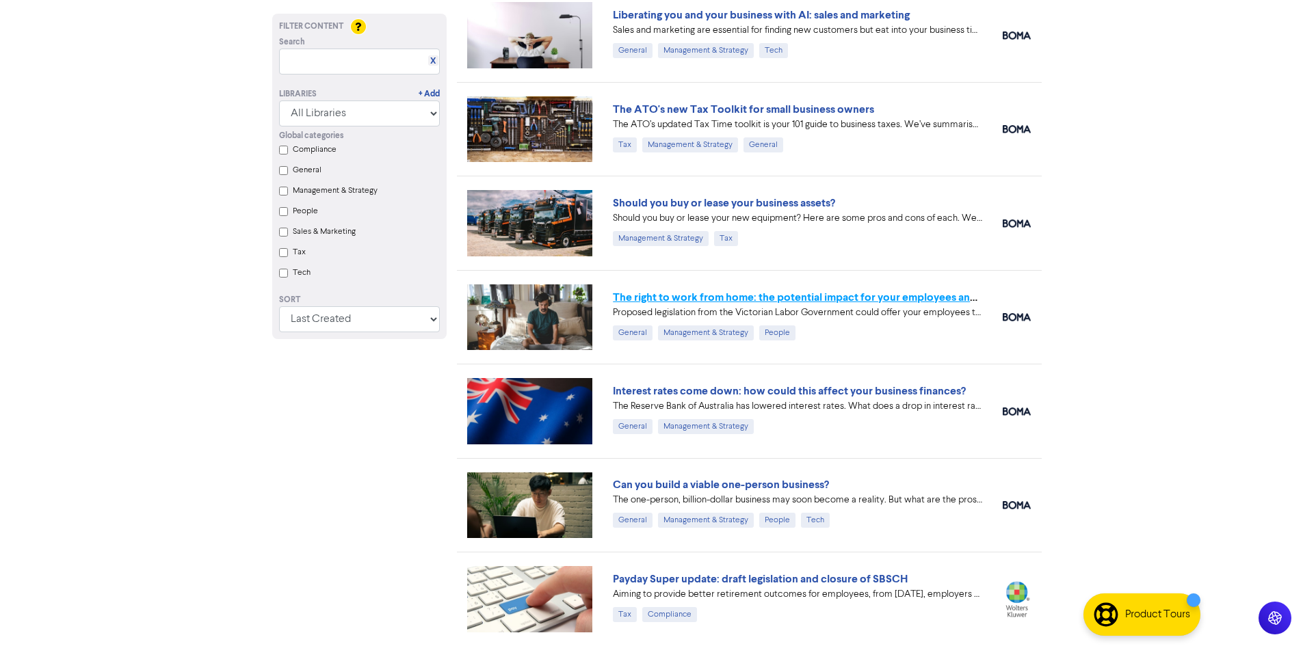
click at [770, 301] on link "The right to work from home: the potential impact for your employees and busine…" at bounding box center [817, 298] width 408 height 14
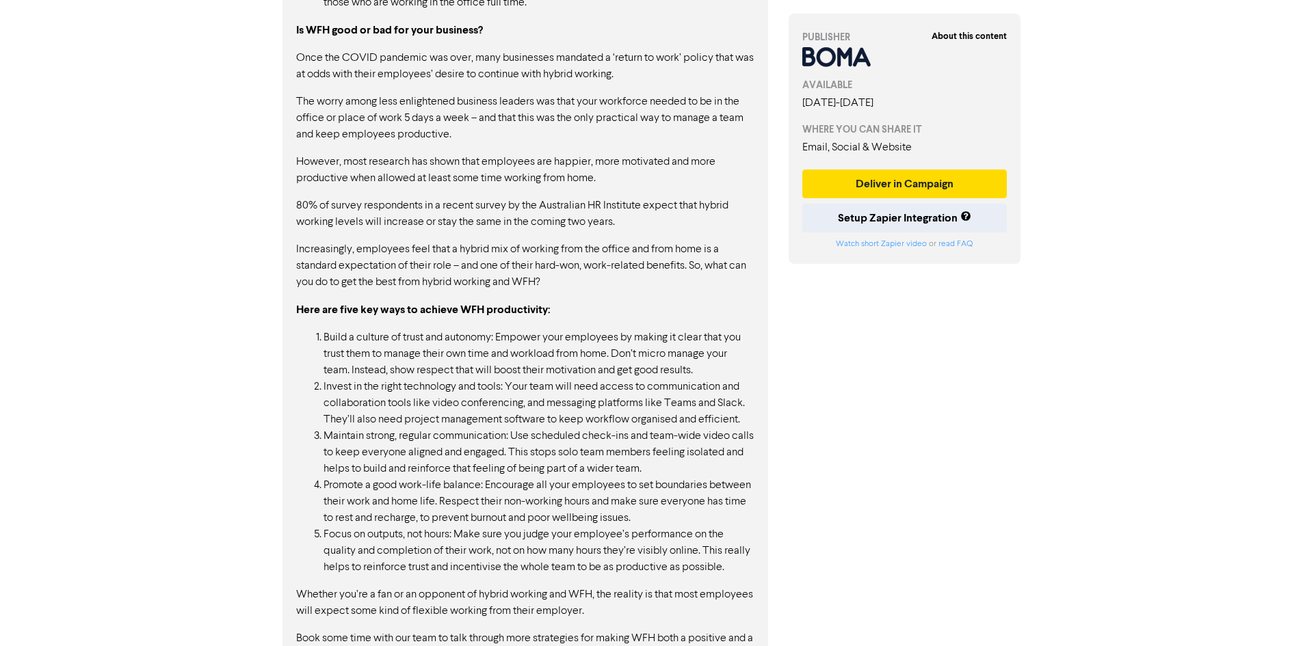
scroll to position [1410, 0]
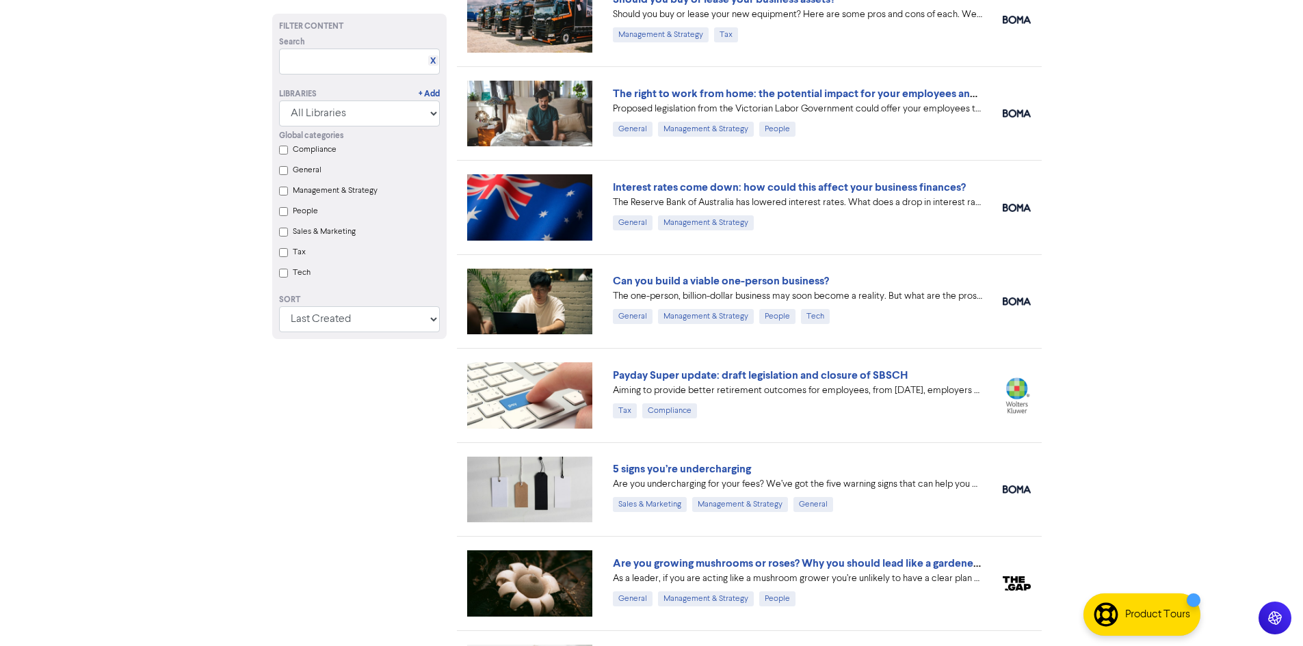
scroll to position [595, 0]
